Goal: Find specific page/section: Find specific page/section

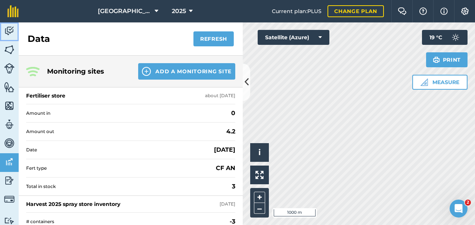
click at [9, 28] on img at bounding box center [9, 30] width 10 height 11
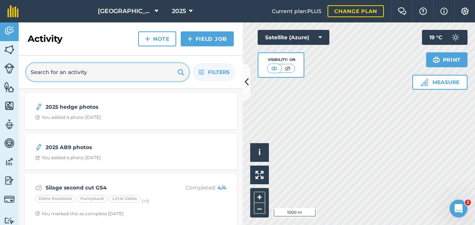
click at [81, 77] on input "text" at bounding box center [107, 72] width 163 height 18
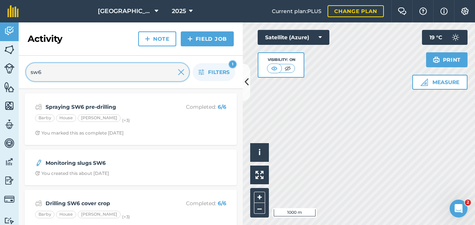
type input "sw6"
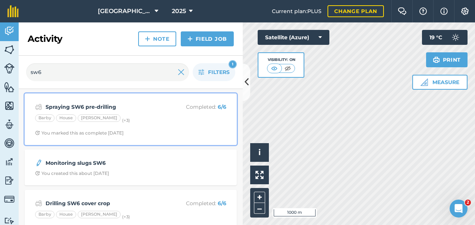
click at [119, 107] on strong "Spraying SW6 pre-drilling" at bounding box center [105, 107] width 118 height 8
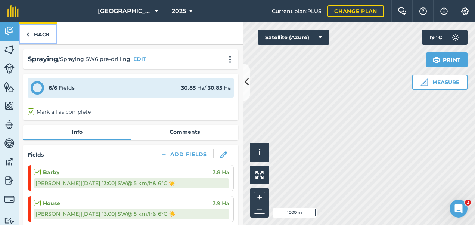
click at [37, 33] on link "Back" at bounding box center [38, 33] width 38 height 22
